Goal: Task Accomplishment & Management: Use online tool/utility

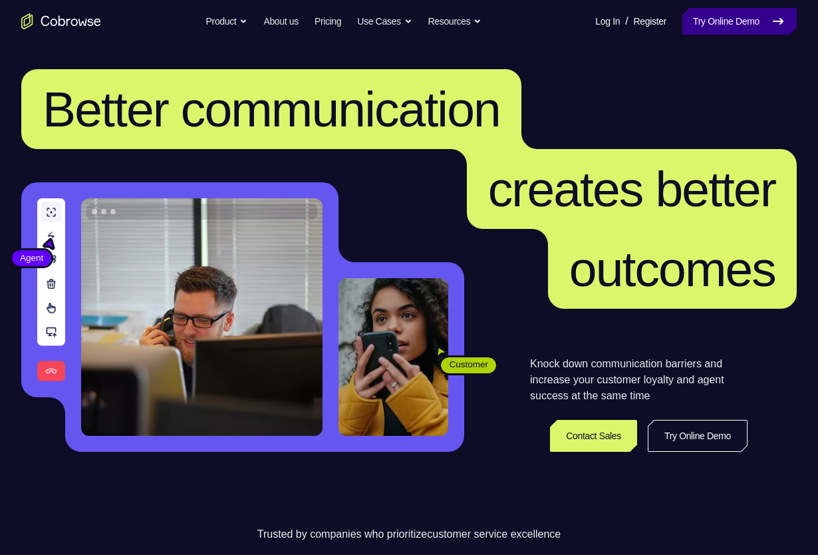
click at [718, 19] on link "Try Online Demo" at bounding box center [739, 21] width 114 height 27
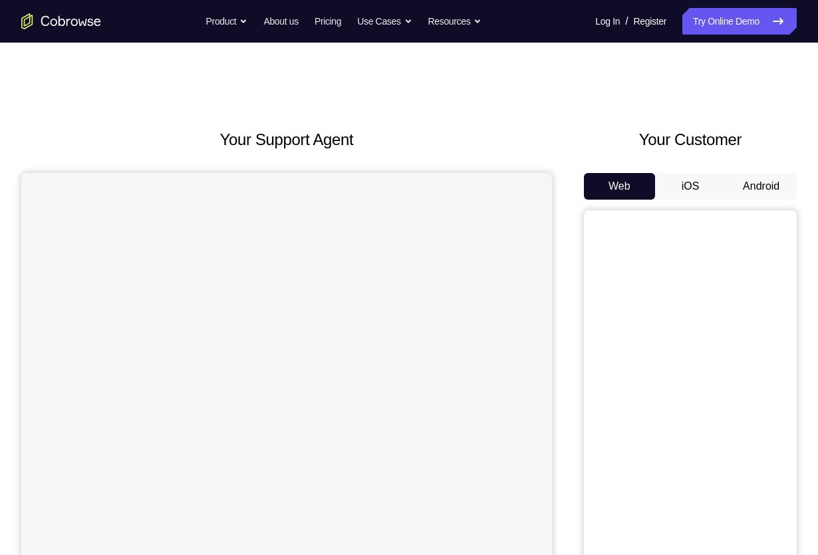
click at [742, 188] on button "Android" at bounding box center [761, 186] width 71 height 27
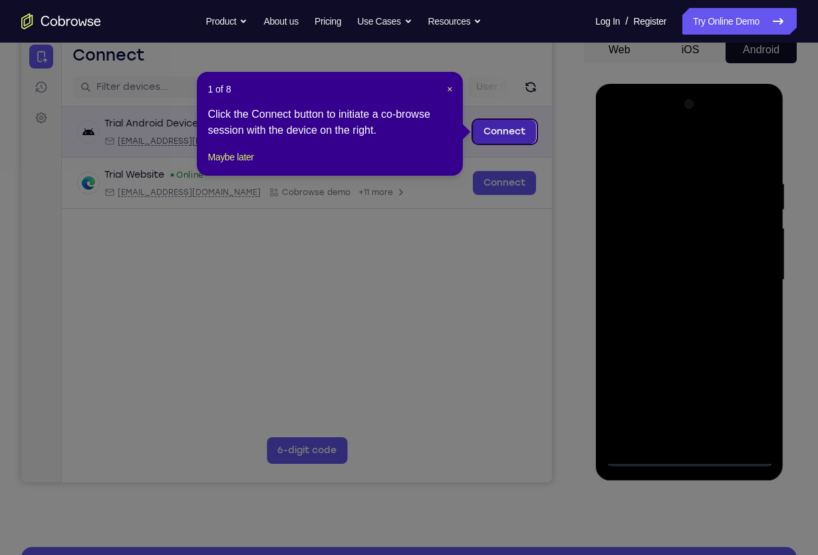
click at [512, 135] on link "Connect" at bounding box center [504, 132] width 63 height 24
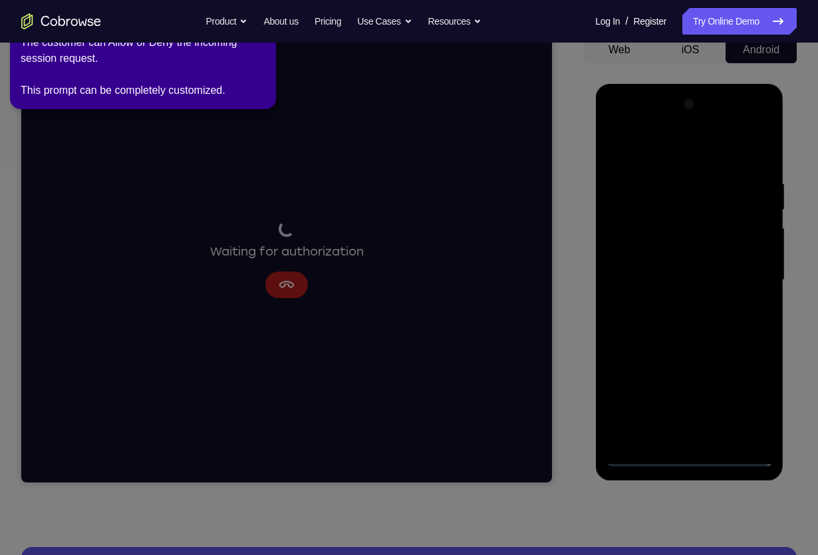
click at [712, 301] on icon at bounding box center [413, 275] width 837 height 560
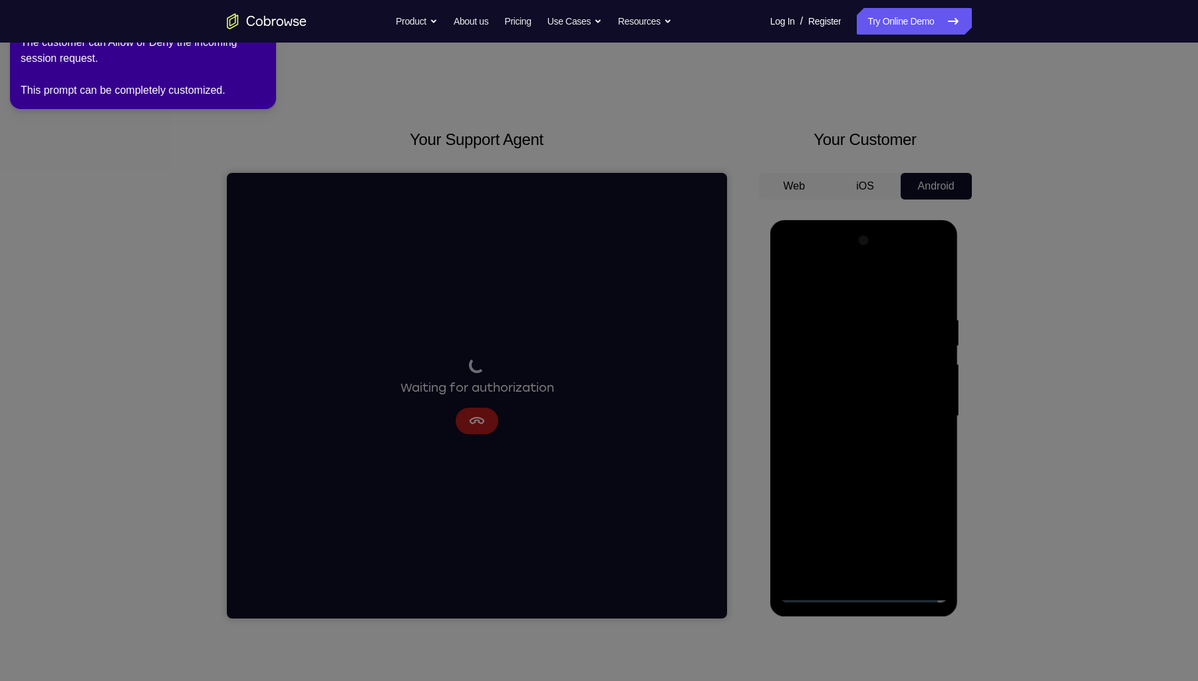
click at [264, 72] on div "The customer can Allow or Deny the incoming session request. This prompt can be…" at bounding box center [143, 67] width 245 height 64
click at [551, 301] on icon at bounding box center [603, 338] width 1217 height 686
click at [818, 15] on link "Try Online Demo" at bounding box center [914, 21] width 114 height 27
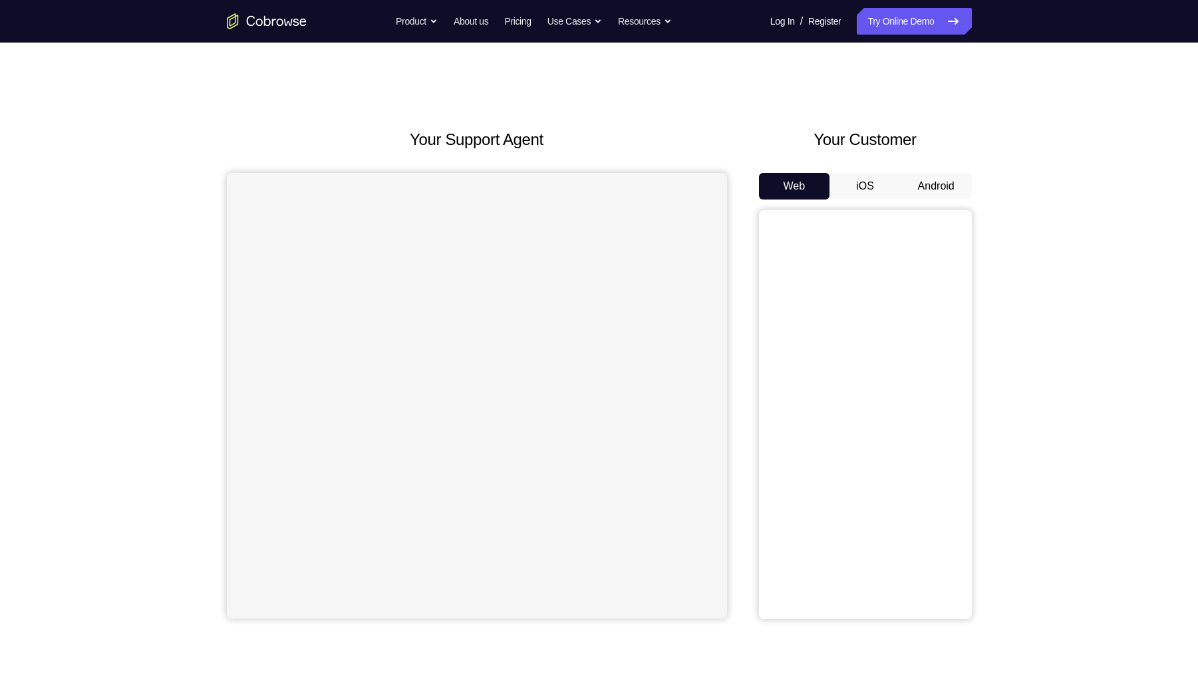
click at [929, 192] on button "Android" at bounding box center [936, 186] width 71 height 27
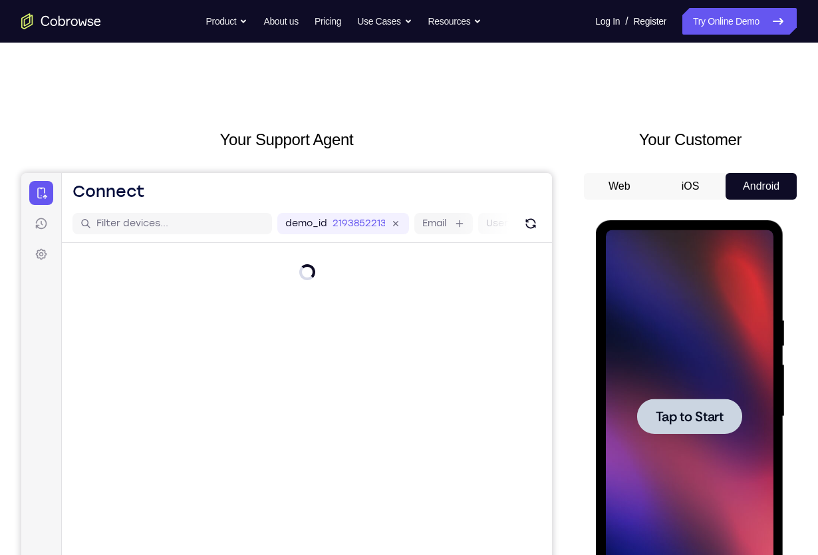
click at [675, 402] on div at bounding box center [689, 415] width 105 height 35
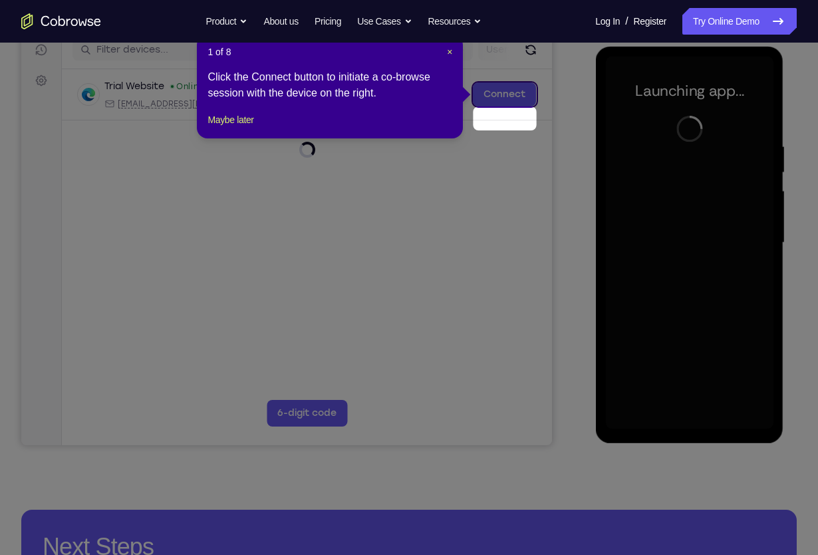
scroll to position [146, 0]
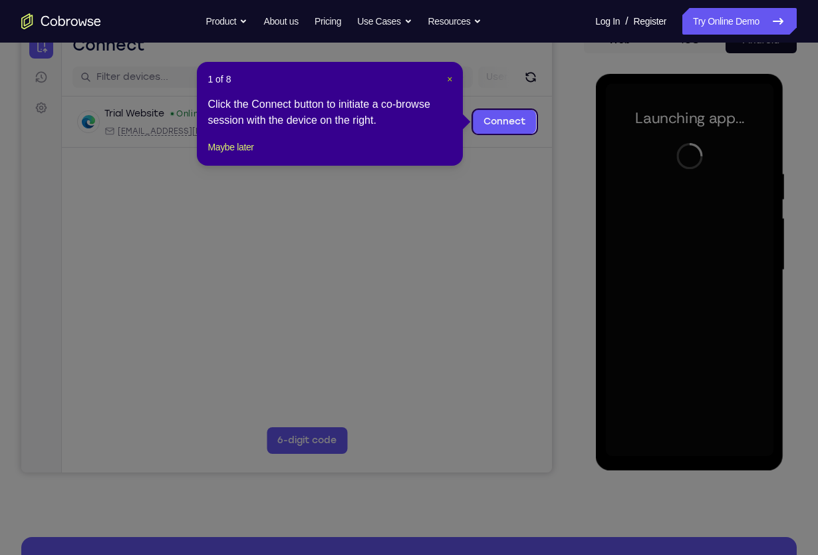
click at [447, 81] on span "×" at bounding box center [449, 79] width 5 height 11
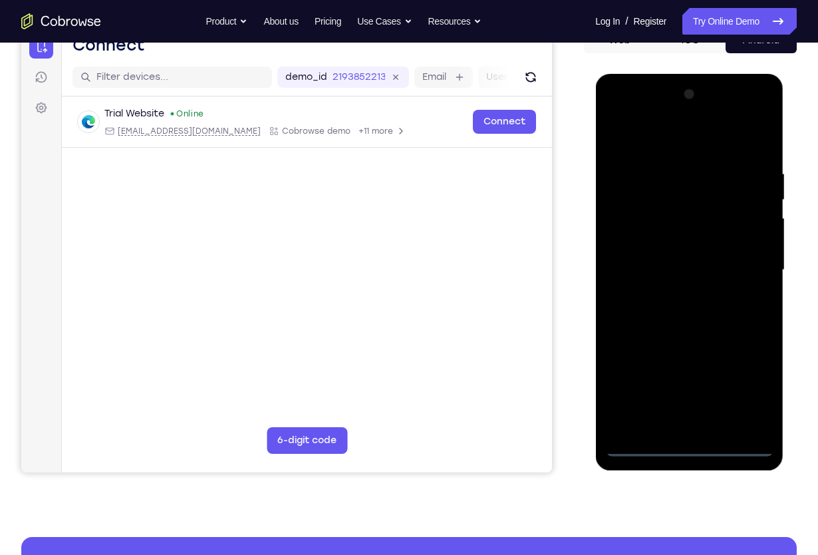
click at [695, 448] on div at bounding box center [689, 270] width 168 height 373
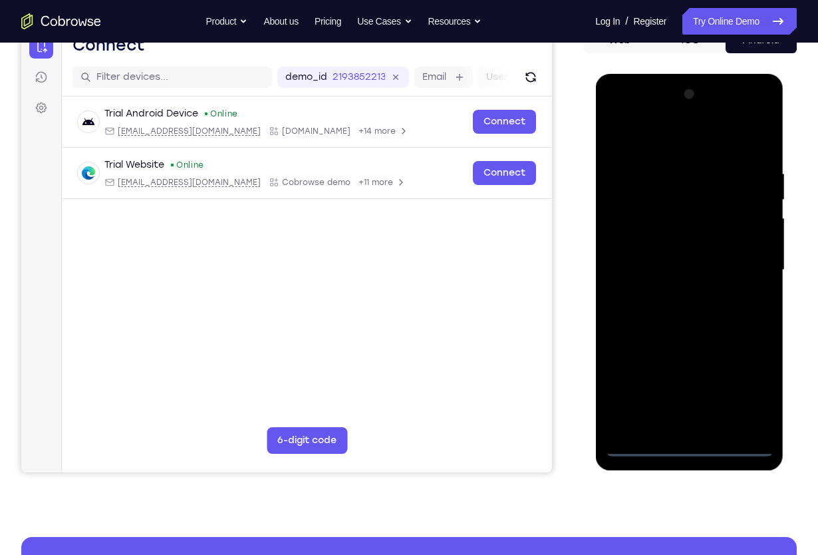
click at [752, 391] on div at bounding box center [689, 270] width 168 height 373
click at [681, 141] on div at bounding box center [689, 270] width 168 height 373
click at [746, 265] on div at bounding box center [689, 270] width 168 height 373
click at [679, 293] on div at bounding box center [689, 270] width 168 height 373
click at [663, 261] on div at bounding box center [689, 270] width 168 height 373
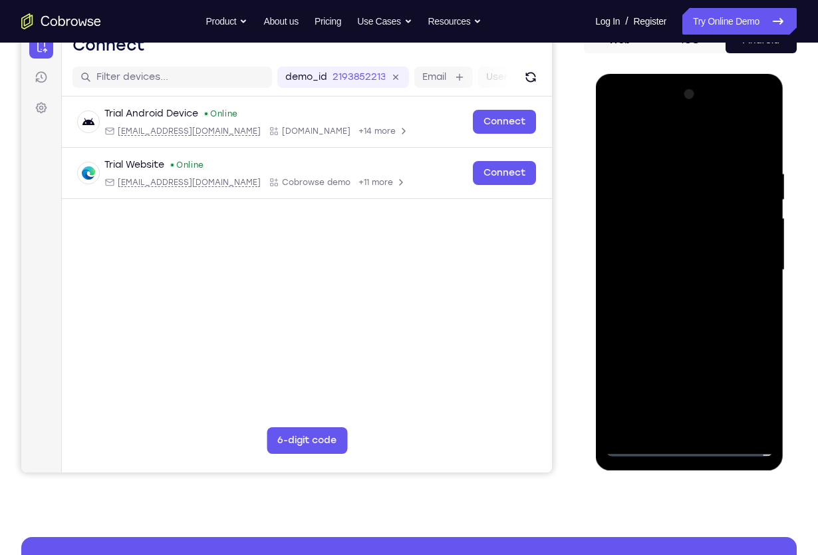
click at [644, 244] on div at bounding box center [689, 270] width 168 height 373
click at [667, 267] on div at bounding box center [689, 270] width 168 height 373
click at [677, 318] on div at bounding box center [689, 270] width 168 height 373
click at [684, 311] on div at bounding box center [689, 270] width 168 height 373
click at [674, 303] on div at bounding box center [689, 270] width 168 height 373
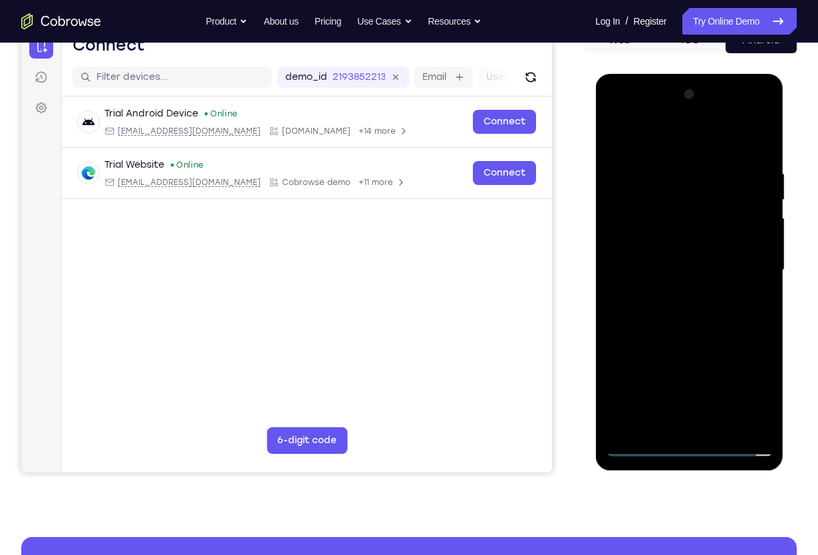
click at [684, 339] on div at bounding box center [689, 270] width 168 height 373
click at [679, 206] on div at bounding box center [689, 270] width 168 height 373
click at [673, 235] on div at bounding box center [689, 270] width 168 height 373
click at [647, 213] on div at bounding box center [689, 270] width 168 height 373
click at [666, 245] on div at bounding box center [689, 270] width 168 height 373
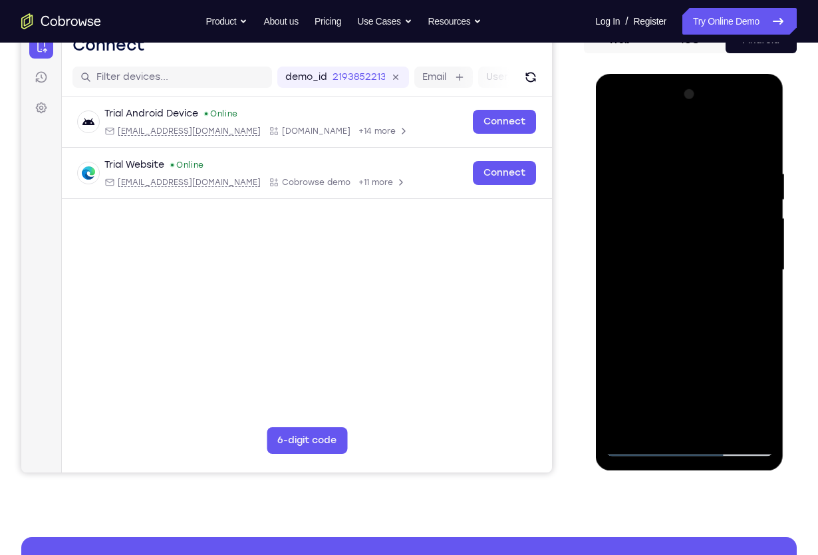
click at [762, 156] on div at bounding box center [689, 270] width 168 height 373
click at [766, 136] on div at bounding box center [689, 270] width 168 height 373
drag, startPoint x: 658, startPoint y: 200, endPoint x: 673, endPoint y: 364, distance: 165.0
click at [673, 364] on div at bounding box center [689, 270] width 168 height 373
click at [616, 131] on div at bounding box center [689, 270] width 168 height 373
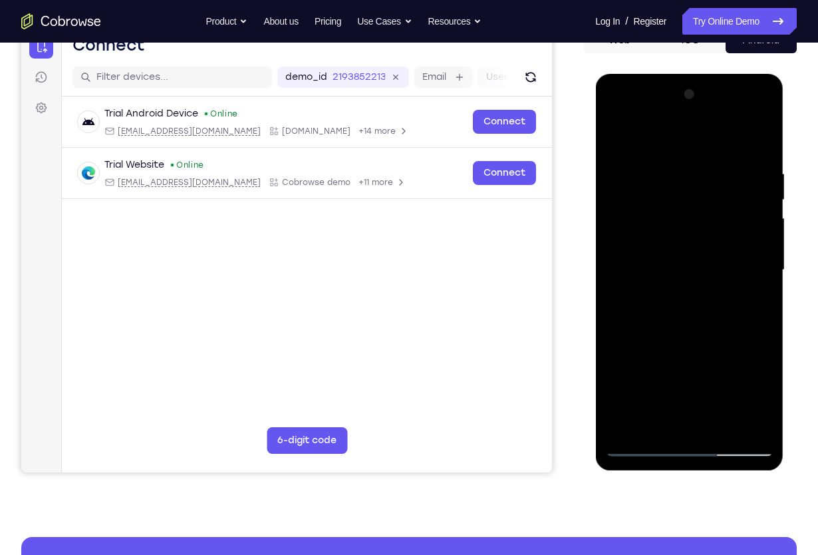
click at [704, 335] on div at bounding box center [689, 270] width 168 height 373
click at [724, 426] on div at bounding box center [689, 270] width 168 height 373
click at [706, 339] on div at bounding box center [689, 270] width 168 height 373
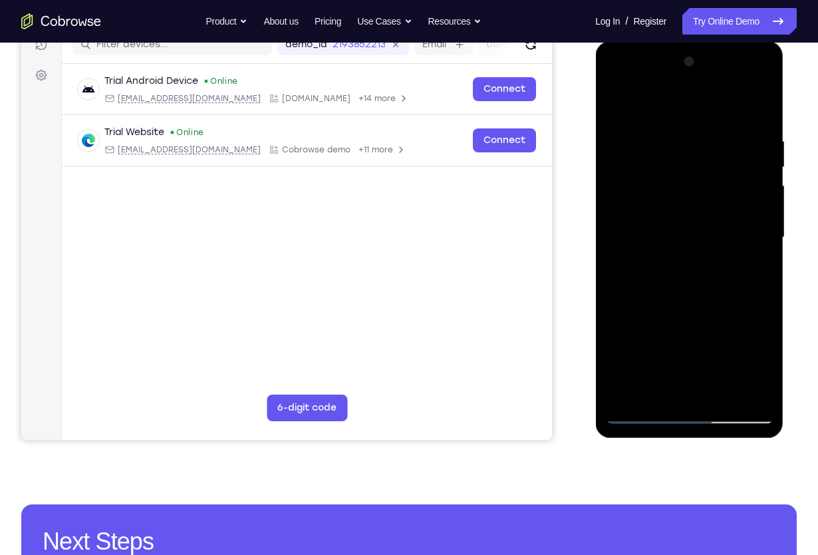
scroll to position [168, 0]
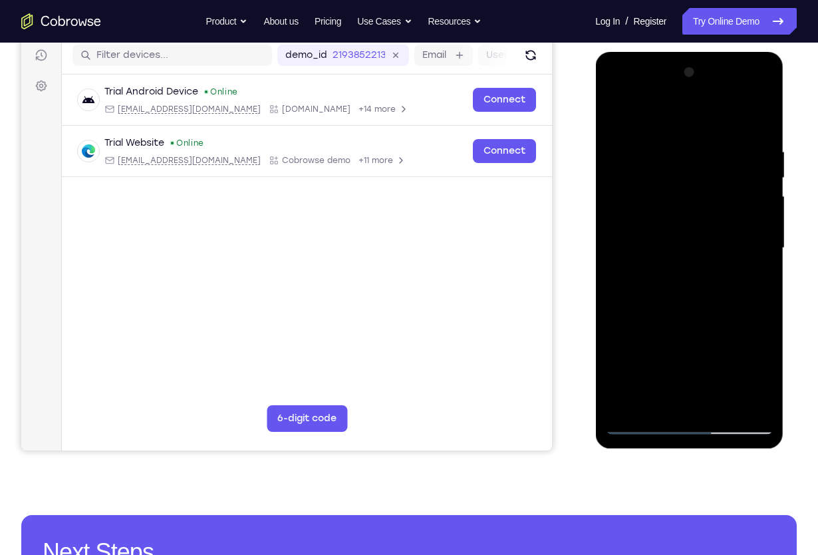
click at [701, 227] on div at bounding box center [689, 248] width 168 height 373
click at [657, 395] on div at bounding box center [689, 248] width 168 height 373
click at [761, 374] on div at bounding box center [689, 248] width 168 height 373
click at [766, 379] on div at bounding box center [689, 248] width 168 height 373
click at [754, 280] on div at bounding box center [689, 248] width 168 height 373
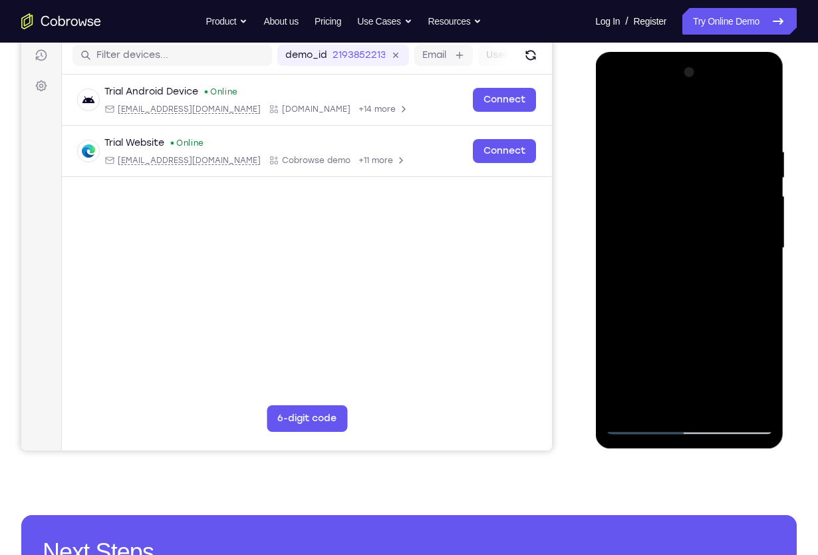
click at [750, 285] on div at bounding box center [689, 248] width 168 height 373
click at [617, 116] on div at bounding box center [689, 248] width 168 height 373
click at [621, 116] on div at bounding box center [689, 248] width 168 height 373
click at [675, 146] on div at bounding box center [689, 248] width 168 height 373
drag, startPoint x: 763, startPoint y: 285, endPoint x: 631, endPoint y: 299, distance: 133.2
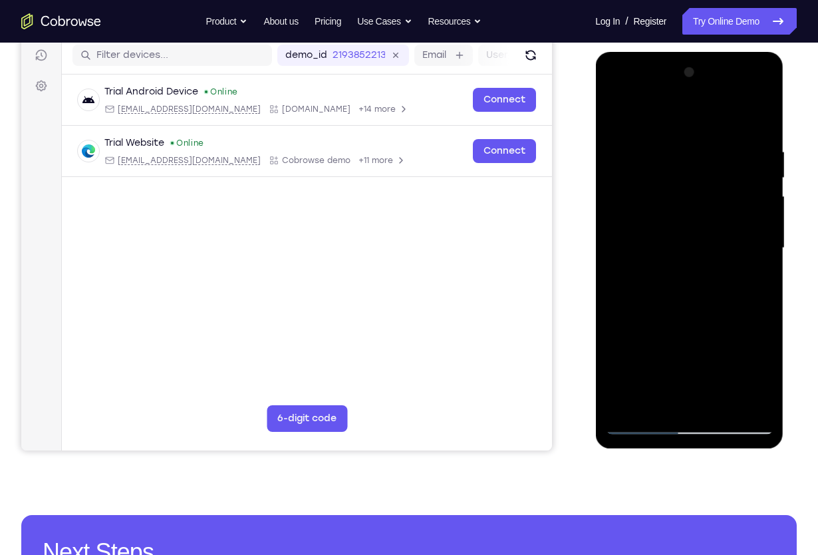
click at [631, 299] on div at bounding box center [689, 248] width 168 height 373
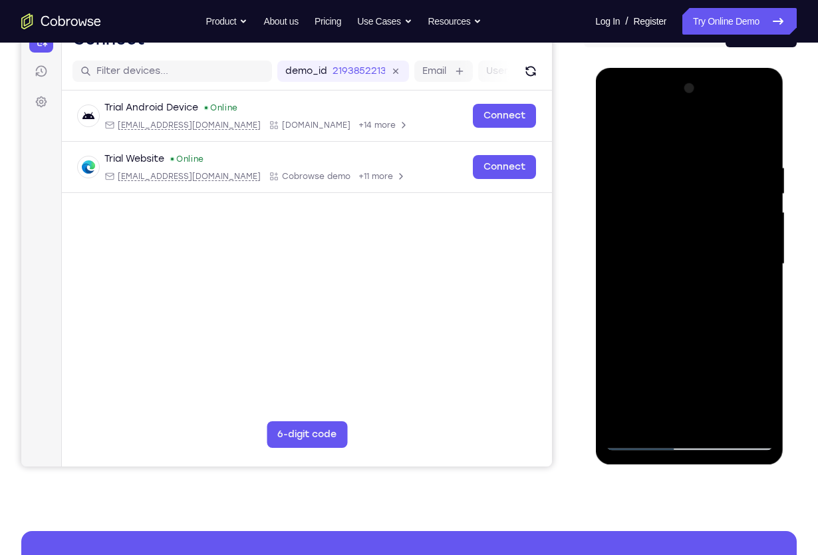
scroll to position [152, 0]
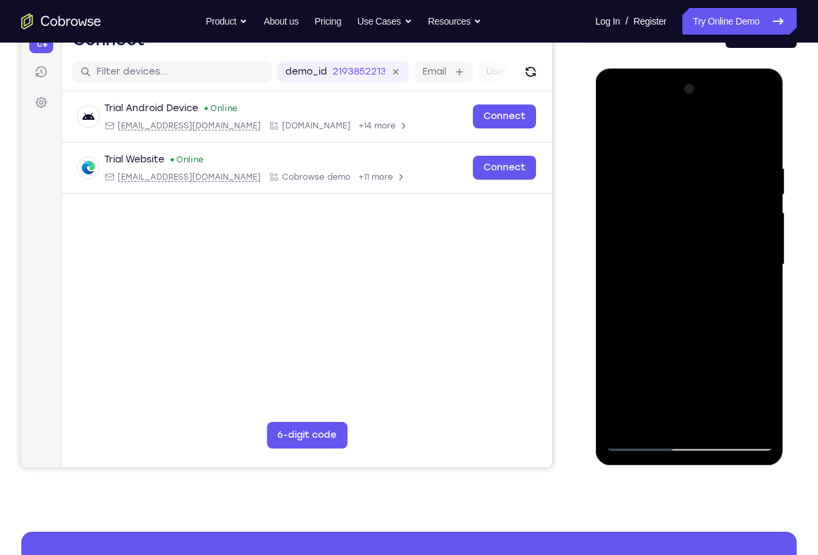
click at [759, 263] on div at bounding box center [689, 264] width 168 height 373
drag, startPoint x: 757, startPoint y: 263, endPoint x: 589, endPoint y: 275, distance: 168.1
click at [595, 275] on html "Online web based iOS Simulators and Android Emulators. Run iPhone, iPad, Mobile…" at bounding box center [690, 268] width 190 height 399
click at [762, 249] on div at bounding box center [689, 264] width 168 height 373
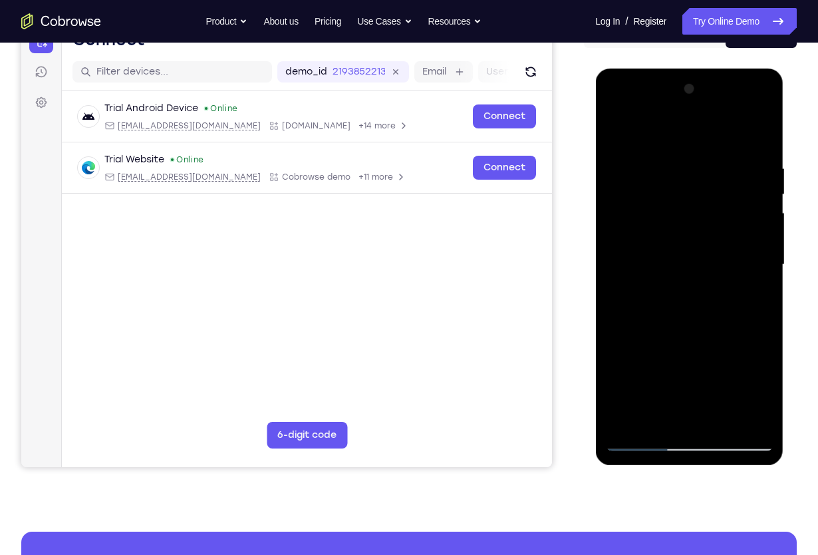
click at [762, 249] on div at bounding box center [689, 264] width 168 height 373
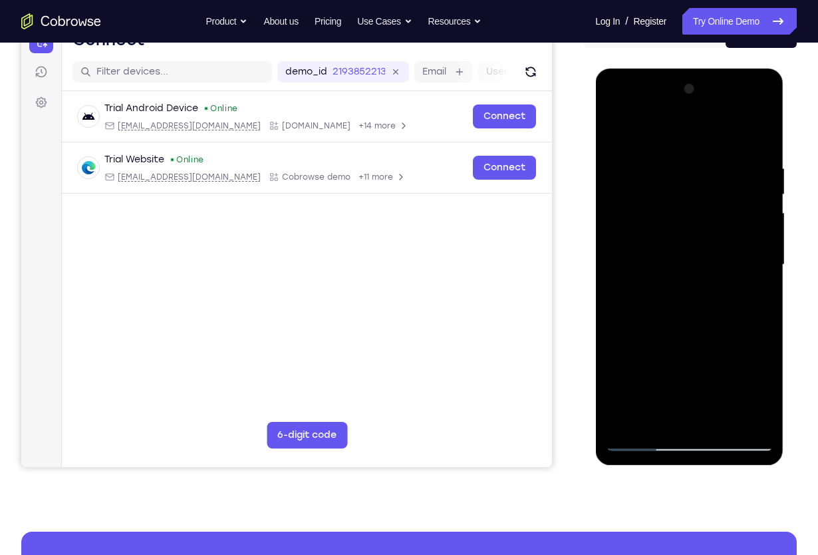
click at [762, 249] on div at bounding box center [689, 264] width 168 height 373
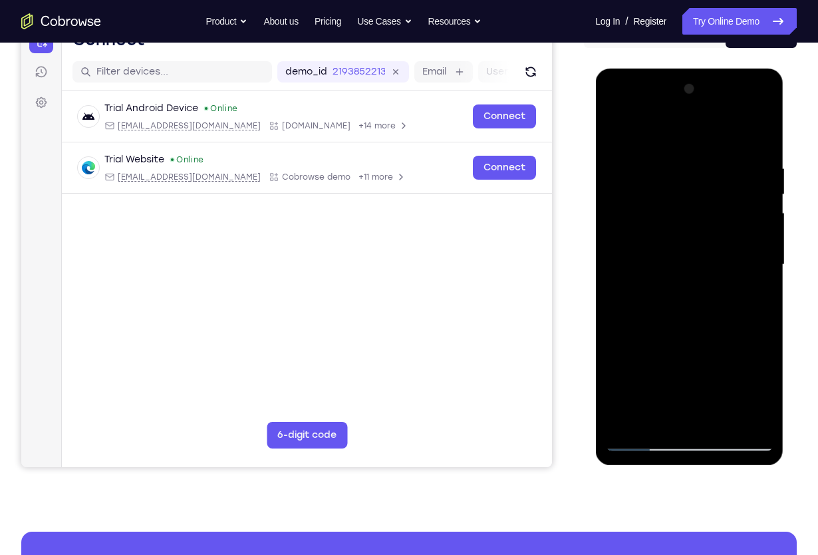
click at [762, 249] on div at bounding box center [689, 264] width 168 height 373
click at [740, 418] on div at bounding box center [689, 264] width 168 height 373
click at [764, 304] on div at bounding box center [689, 264] width 168 height 373
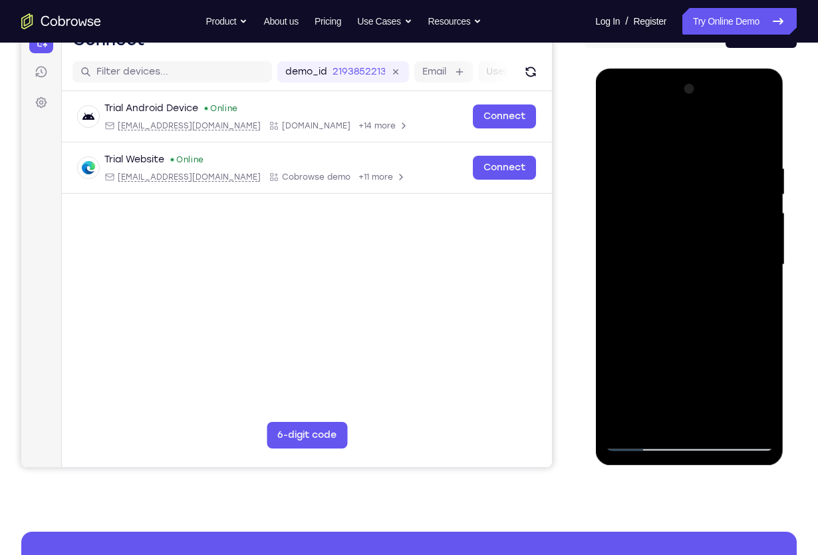
click at [764, 304] on div at bounding box center [689, 264] width 168 height 373
click at [744, 411] on div at bounding box center [689, 264] width 168 height 373
click at [760, 313] on div at bounding box center [689, 264] width 168 height 373
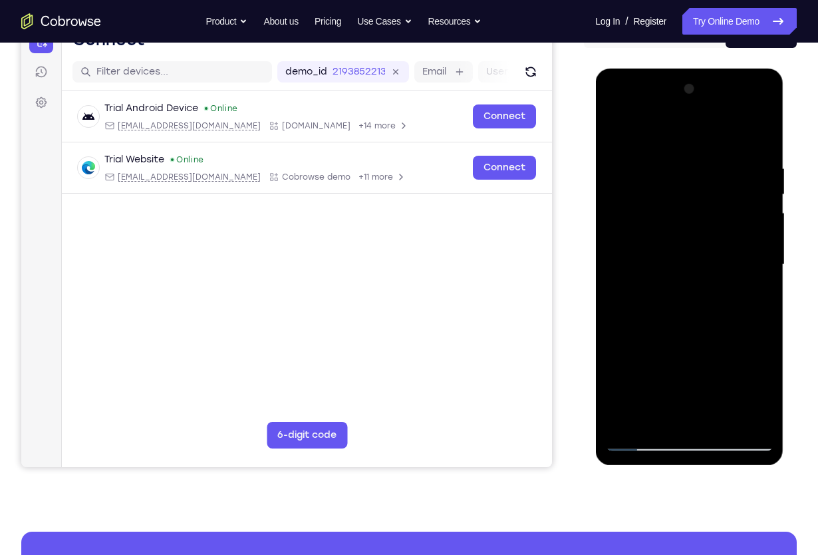
click at [760, 313] on div at bounding box center [689, 264] width 168 height 373
click at [763, 269] on div at bounding box center [689, 264] width 168 height 373
drag, startPoint x: 763, startPoint y: 269, endPoint x: 617, endPoint y: 275, distance: 146.5
click at [617, 275] on div at bounding box center [689, 264] width 168 height 373
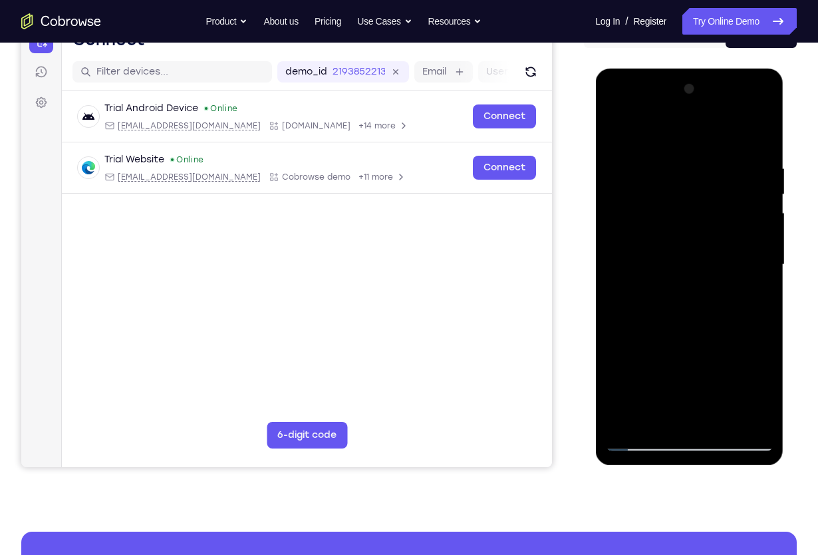
click at [759, 296] on div at bounding box center [689, 264] width 168 height 373
click at [761, 291] on div at bounding box center [689, 264] width 168 height 373
click at [761, 293] on div at bounding box center [689, 264] width 168 height 373
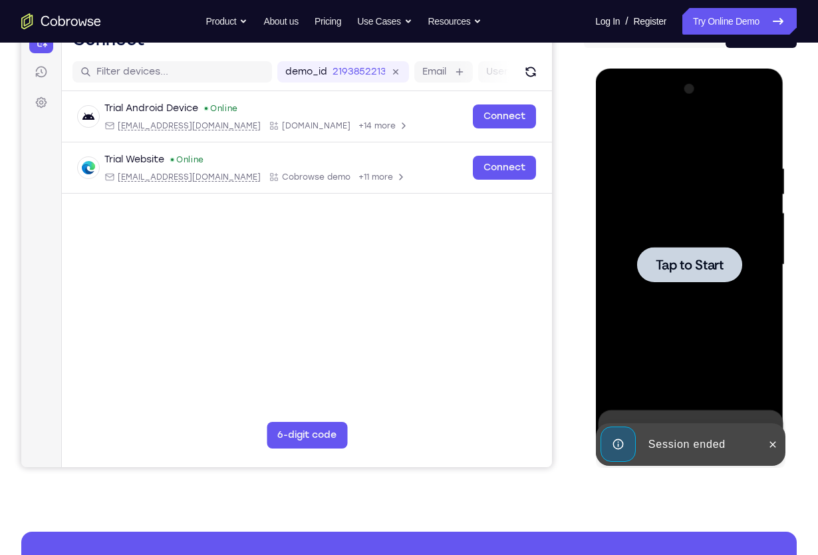
click at [718, 285] on div at bounding box center [689, 264] width 168 height 373
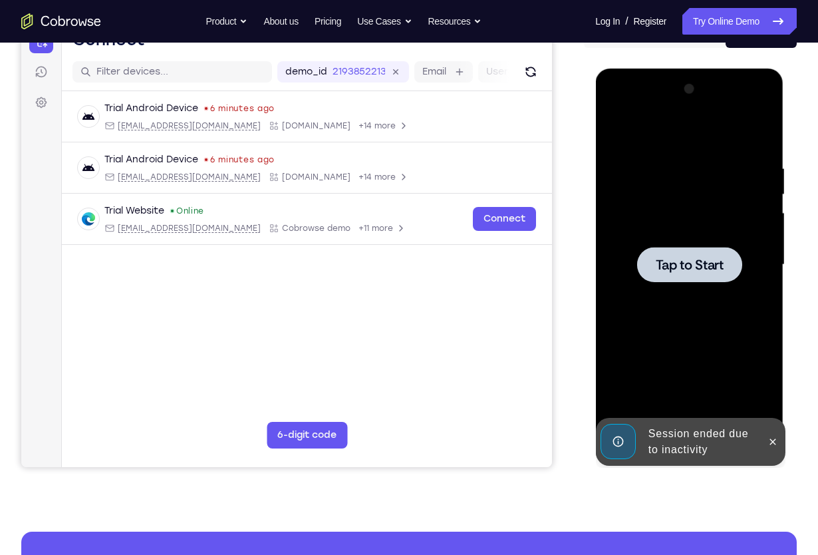
click at [675, 284] on div at bounding box center [689, 264] width 168 height 373
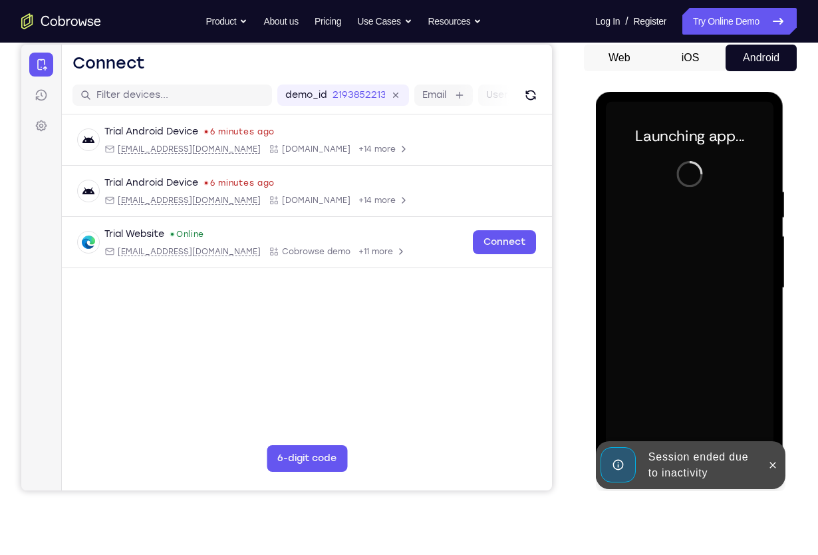
scroll to position [133, 0]
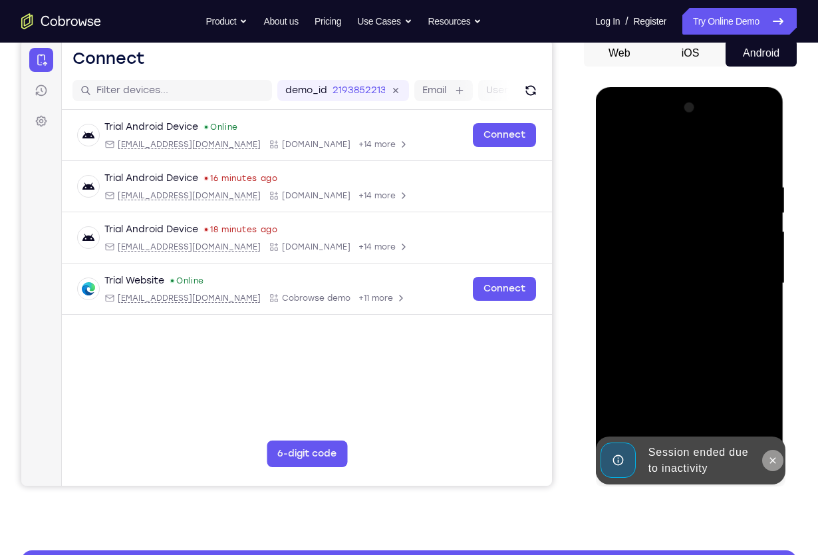
click at [780, 460] on button at bounding box center [772, 460] width 21 height 21
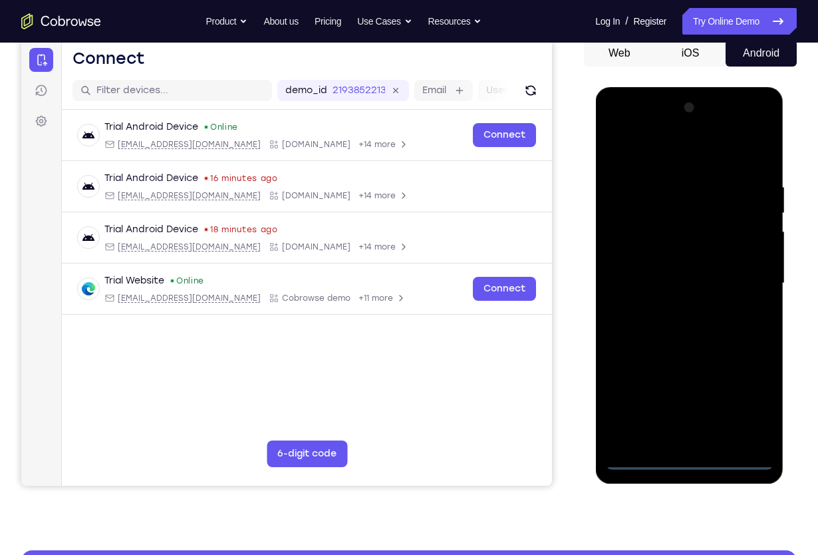
click at [780, 460] on div at bounding box center [689, 285] width 188 height 396
click at [690, 460] on div at bounding box center [689, 283] width 168 height 373
click at [752, 402] on div at bounding box center [689, 283] width 168 height 373
click at [647, 150] on div at bounding box center [689, 283] width 168 height 373
click at [751, 279] on div at bounding box center [689, 283] width 168 height 373
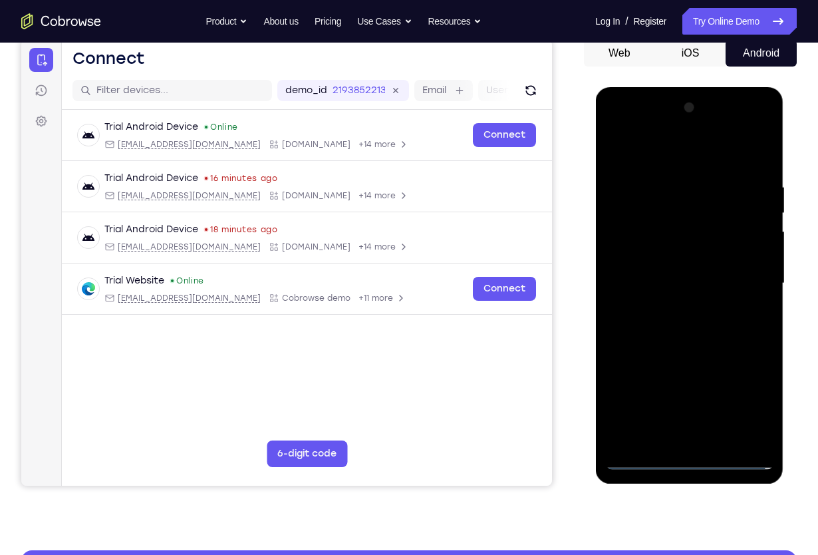
click at [672, 307] on div at bounding box center [689, 283] width 168 height 373
click at [673, 264] on div at bounding box center [689, 283] width 168 height 373
click at [616, 125] on div at bounding box center [689, 283] width 168 height 373
